Goal: Book appointment/travel/reservation

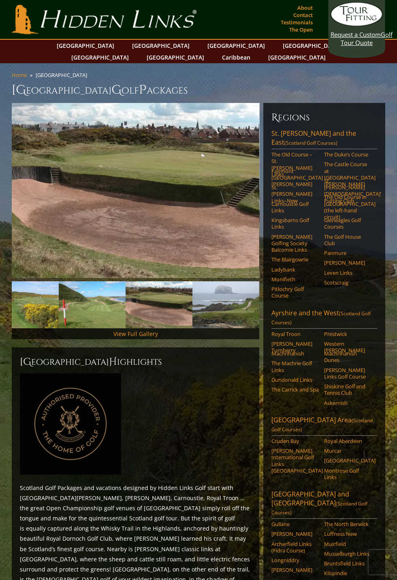
scroll to position [4, 0]
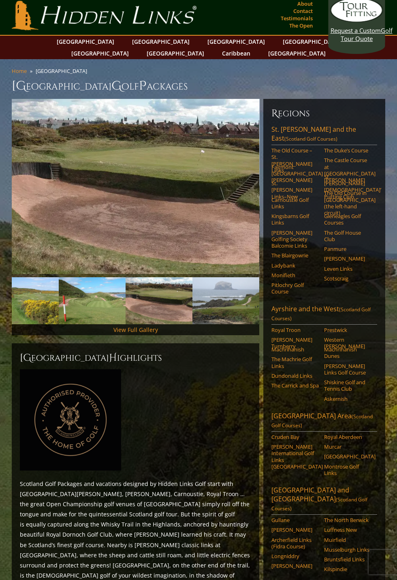
click at [311, 125] on link "[GEOGRAPHIC_DATA][PERSON_NAME] and the East (Scotland Golf Courses)" at bounding box center [323, 135] width 105 height 20
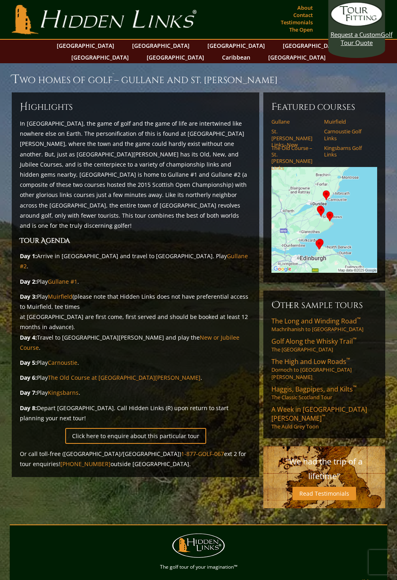
click at [115, 428] on link "Click here to enquire about this particular tour" at bounding box center [135, 436] width 141 height 16
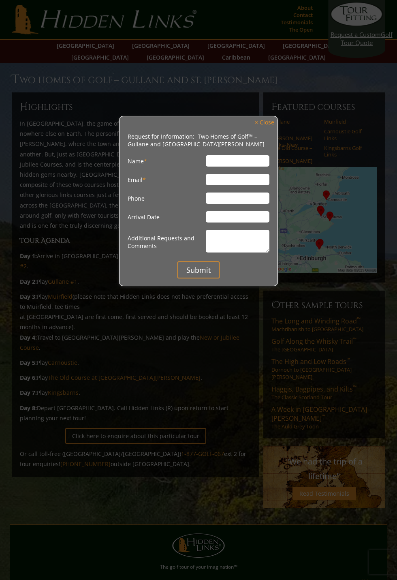
click at [326, 346] on div at bounding box center [198, 290] width 397 height 580
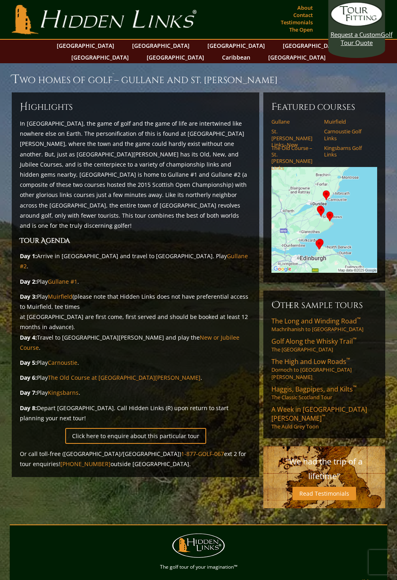
click at [292, 384] on link "Haggis, Bagpipes, and Kilts ™ The Classic Scotland Tour" at bounding box center [323, 392] width 105 height 16
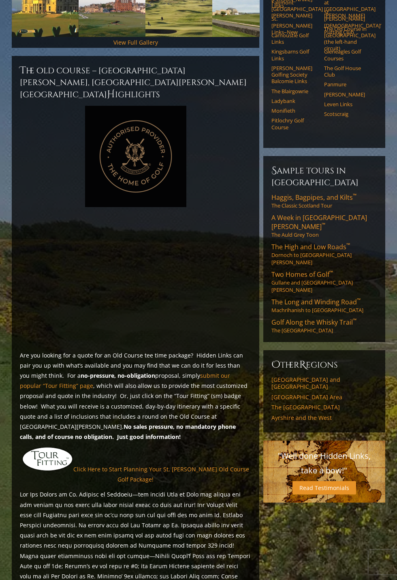
scroll to position [314, 0]
